Goal: Task Accomplishment & Management: Use online tool/utility

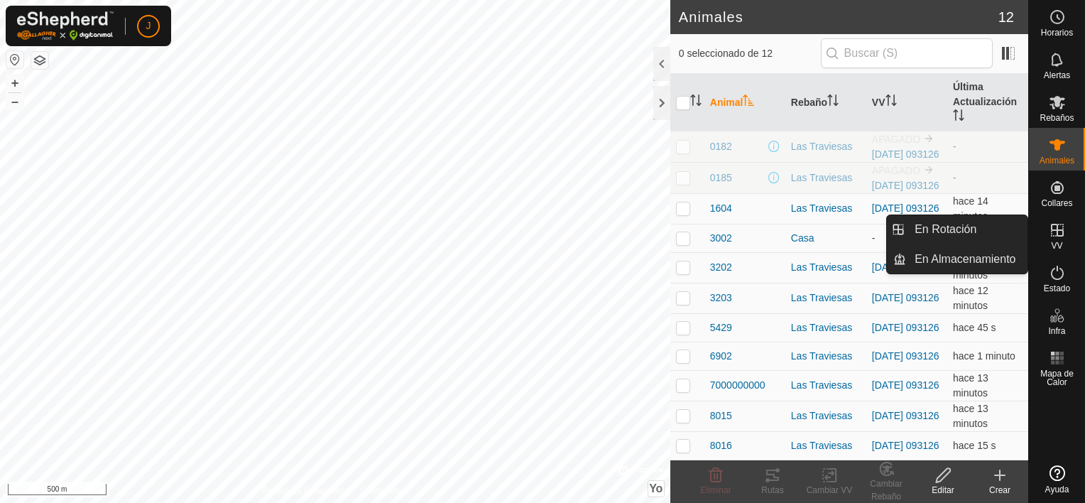
drag, startPoint x: 0, startPoint y: 0, endPoint x: 1053, endPoint y: 234, distance: 1078.9
click at [1053, 234] on icon at bounding box center [1056, 229] width 17 height 17
click at [944, 229] on link "En Rotación" at bounding box center [966, 229] width 121 height 28
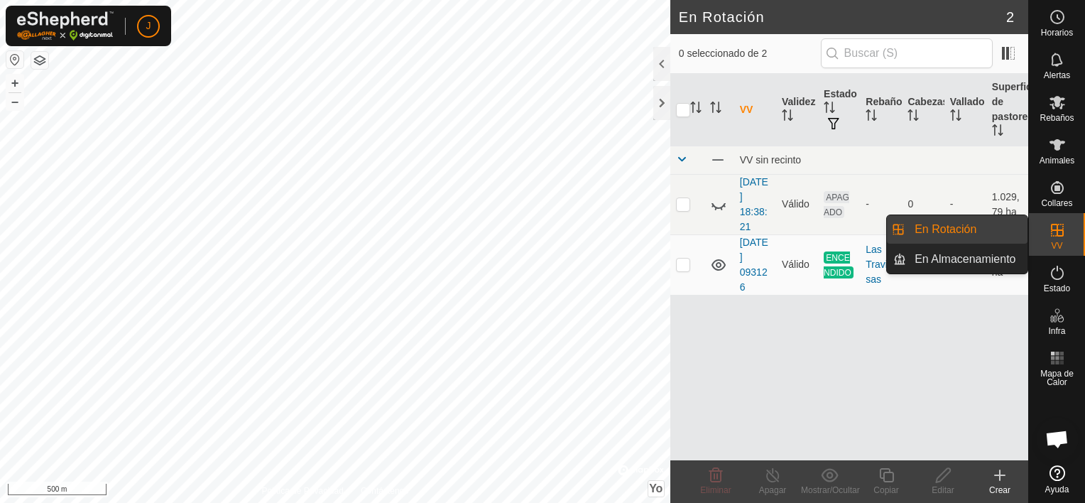
scroll to position [4941, 0]
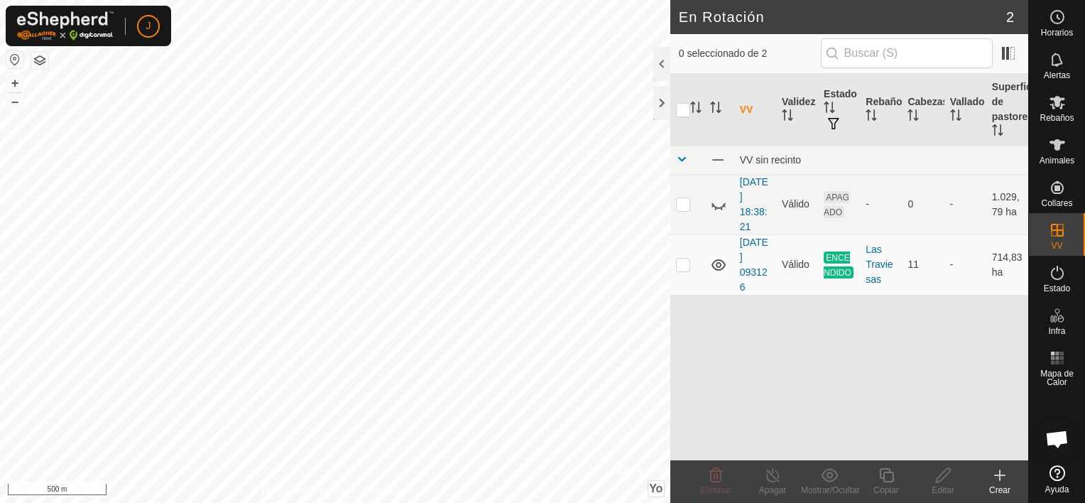
click at [241, 502] on html "J Horarios Alertas Rebaños Animales Collares VV Estado Infra Mapa de Calor Ayud…" at bounding box center [542, 251] width 1085 height 503
click at [689, 265] on p-checkbox at bounding box center [683, 263] width 14 height 11
checkbox input "true"
click at [778, 474] on icon at bounding box center [773, 474] width 18 height 17
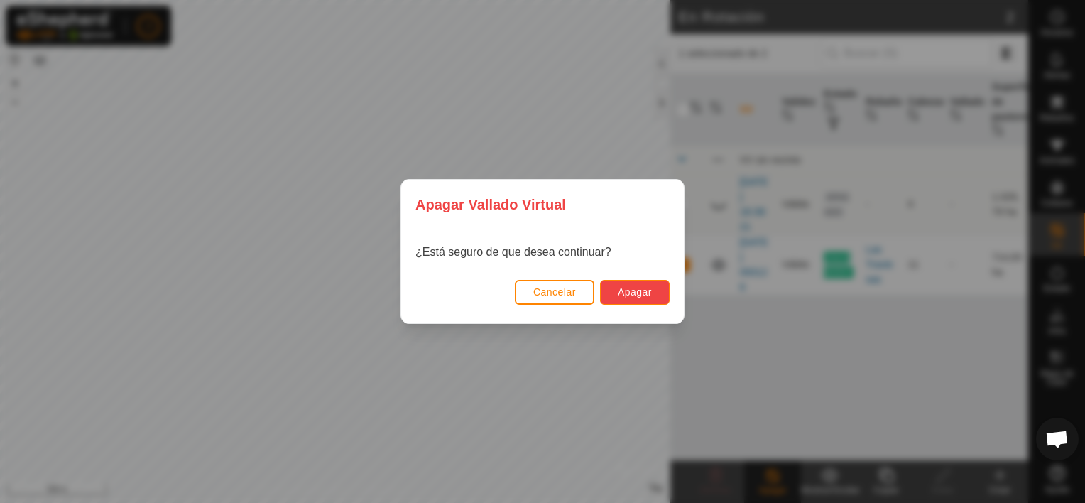
click at [652, 291] on button "Apagar" at bounding box center [635, 292] width 70 height 25
